Goal: Navigation & Orientation: Find specific page/section

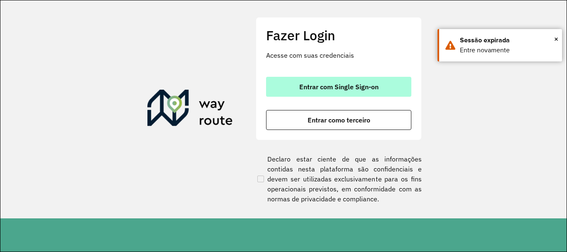
click at [359, 94] on button "Entrar com Single Sign-on" at bounding box center [338, 87] width 145 height 20
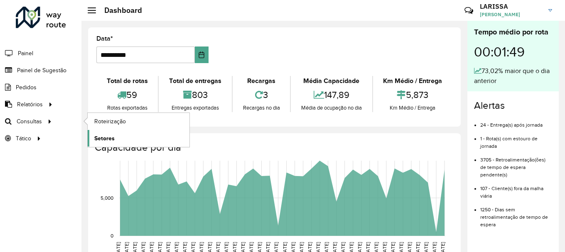
click at [105, 142] on span "Setores" at bounding box center [104, 138] width 20 height 9
